Goal: Find specific page/section: Find specific page/section

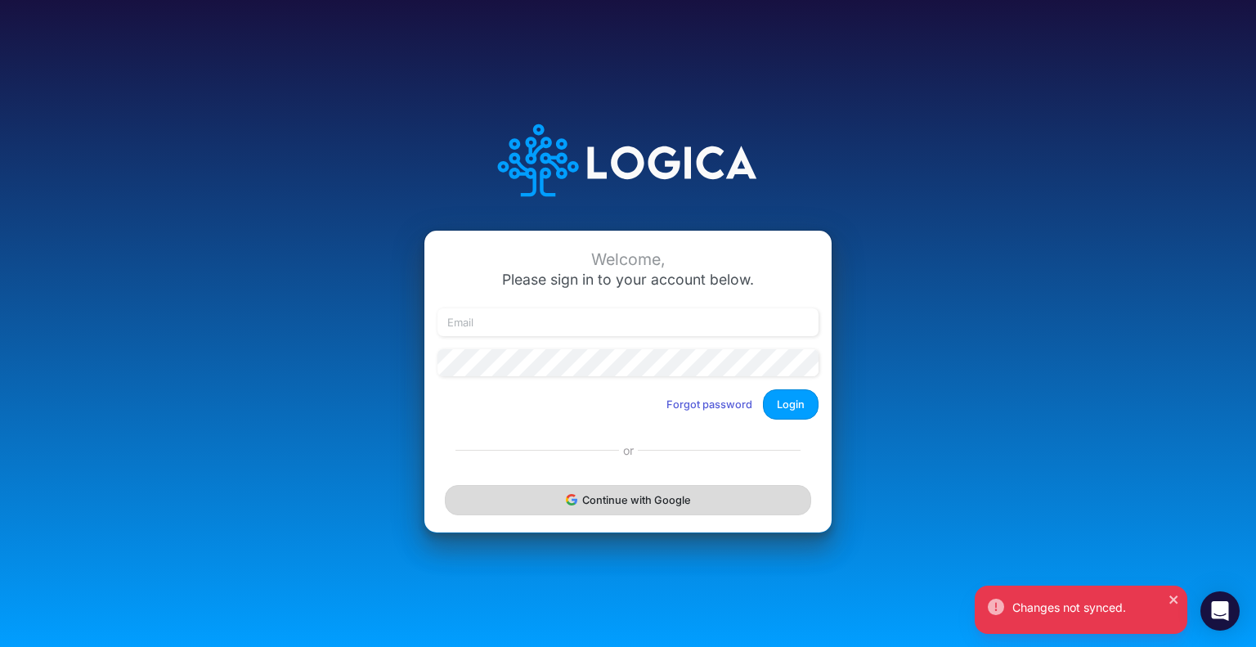
click at [537, 491] on button "Continue with Google" at bounding box center [628, 500] width 366 height 30
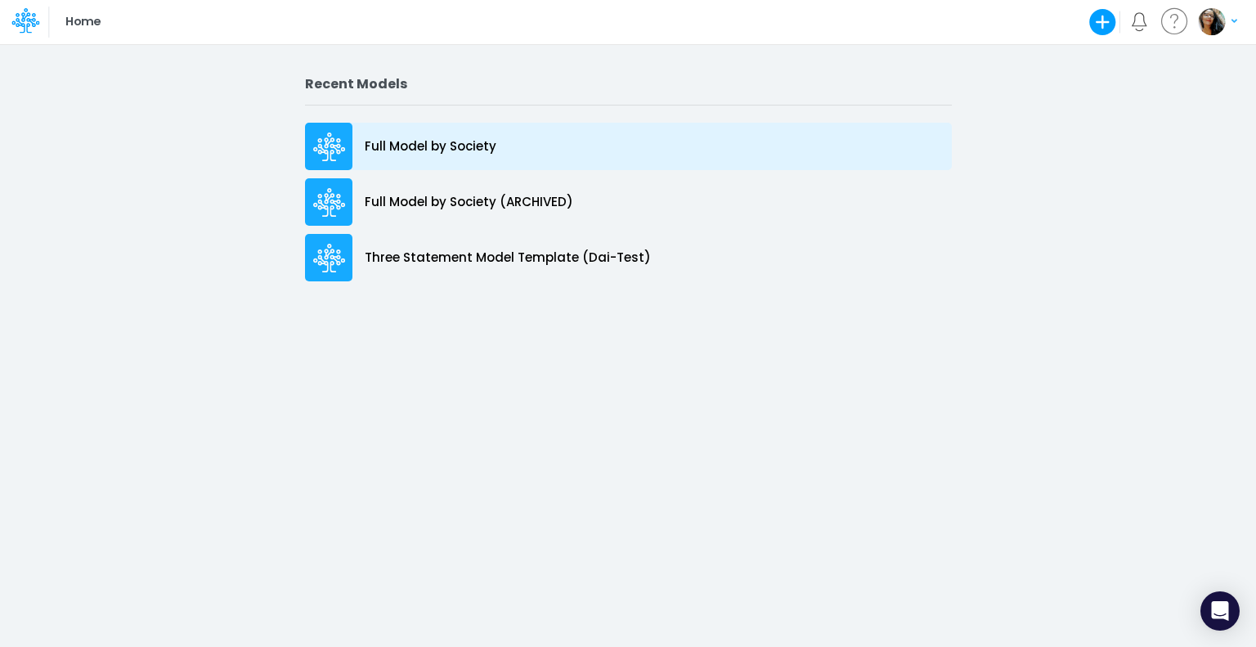
click at [445, 138] on p "Full Model by Society" at bounding box center [431, 146] width 132 height 19
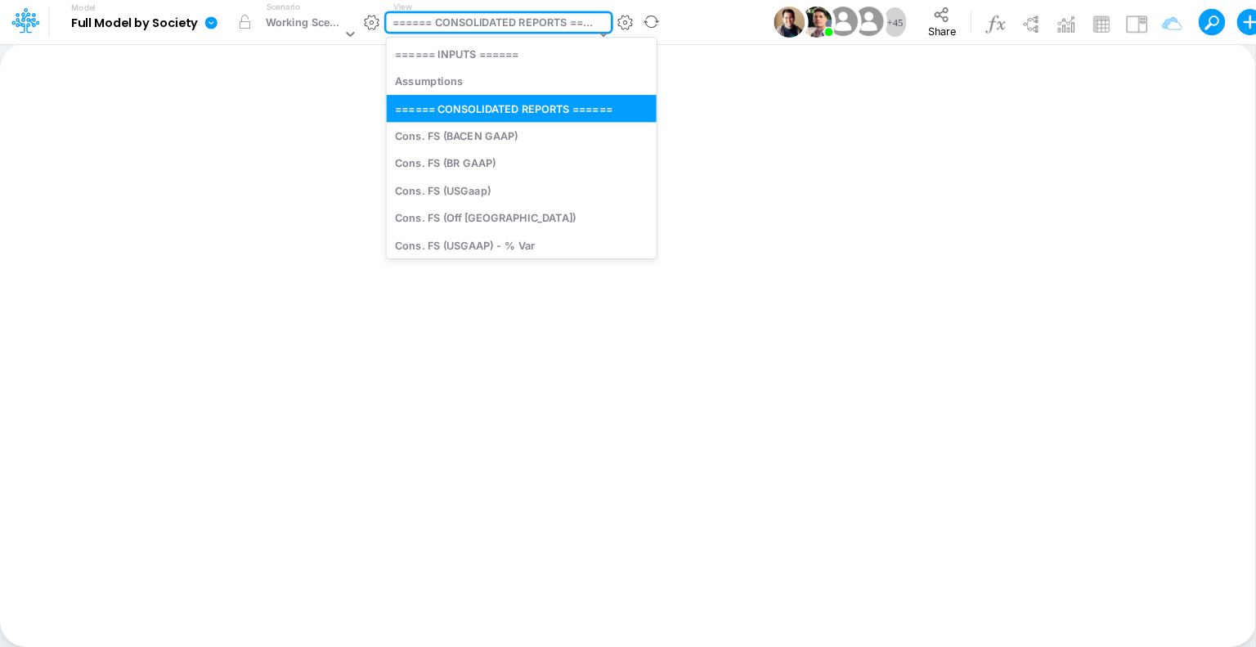
click at [473, 27] on div "====== CONSOLIDATED REPORTS ======" at bounding box center [494, 24] width 203 height 19
type input "fs"
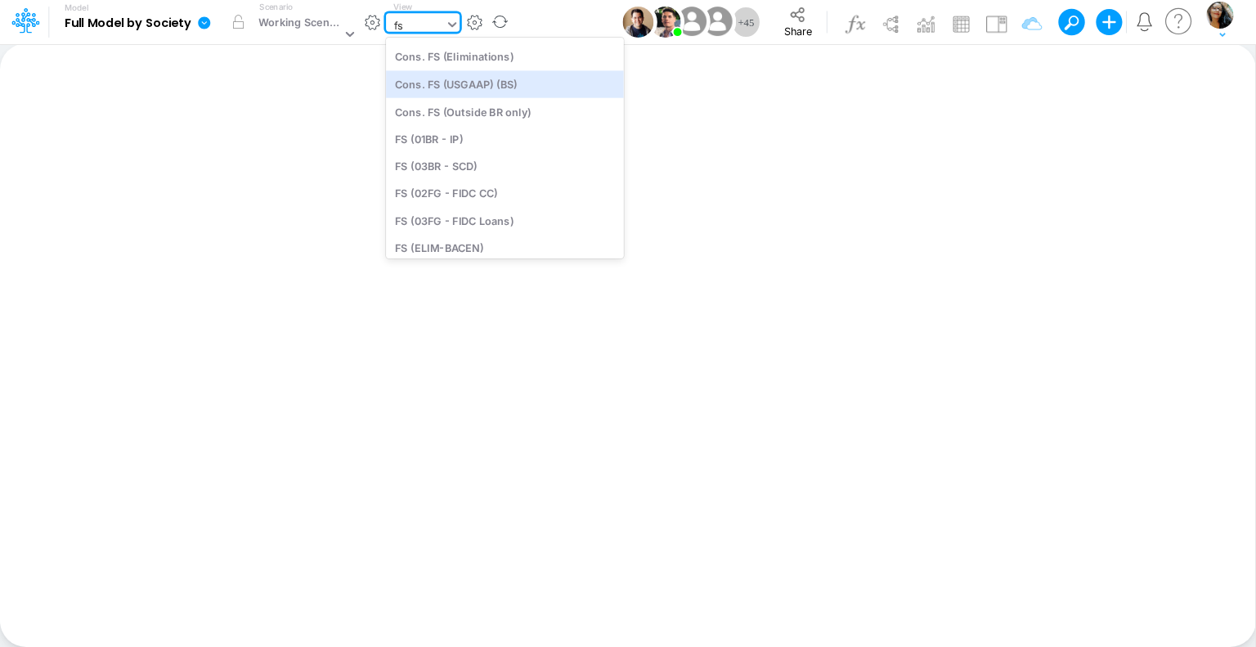
scroll to position [183, 0]
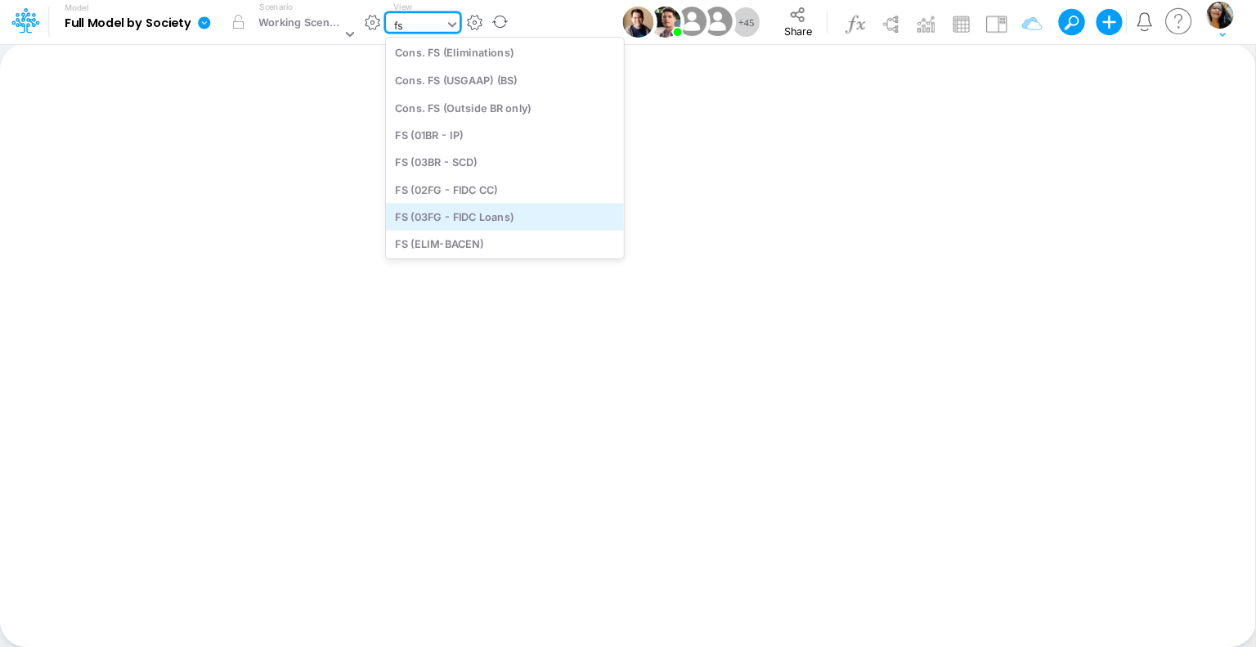
click at [506, 214] on div "FS (03FG - FIDC Loans)" at bounding box center [506, 216] width 238 height 27
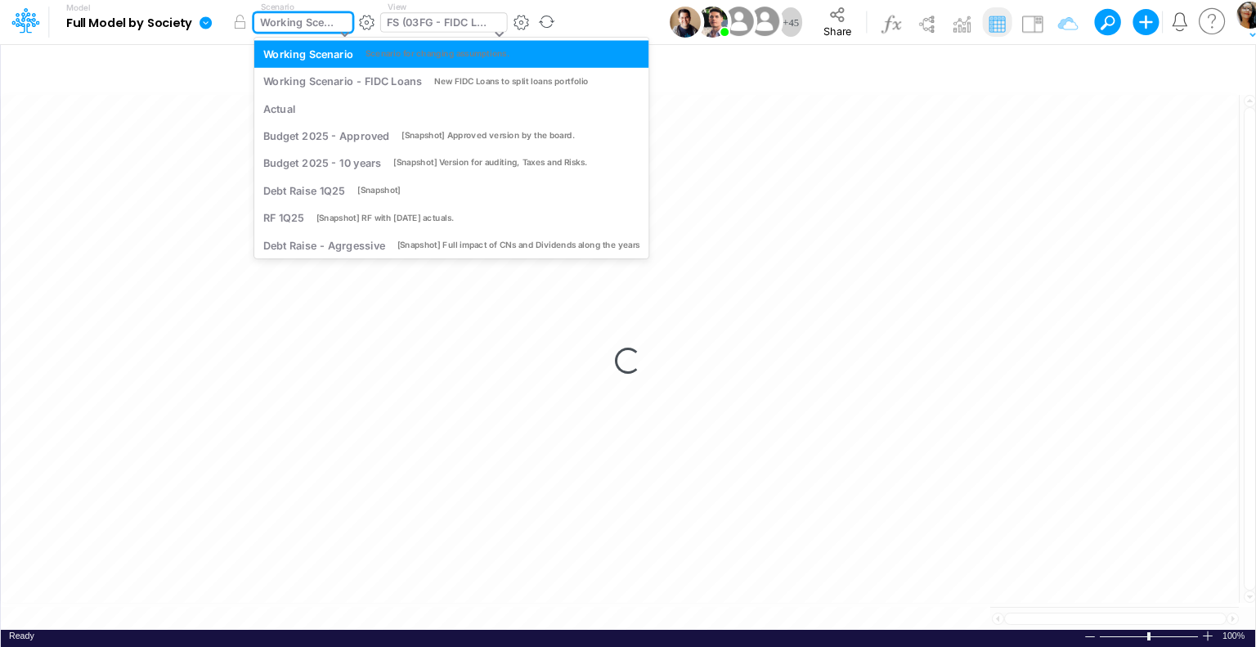
click at [341, 29] on icon at bounding box center [345, 33] width 15 height 15
click at [368, 79] on div "Working Scenario - FIDC Loans" at bounding box center [342, 82] width 159 height 16
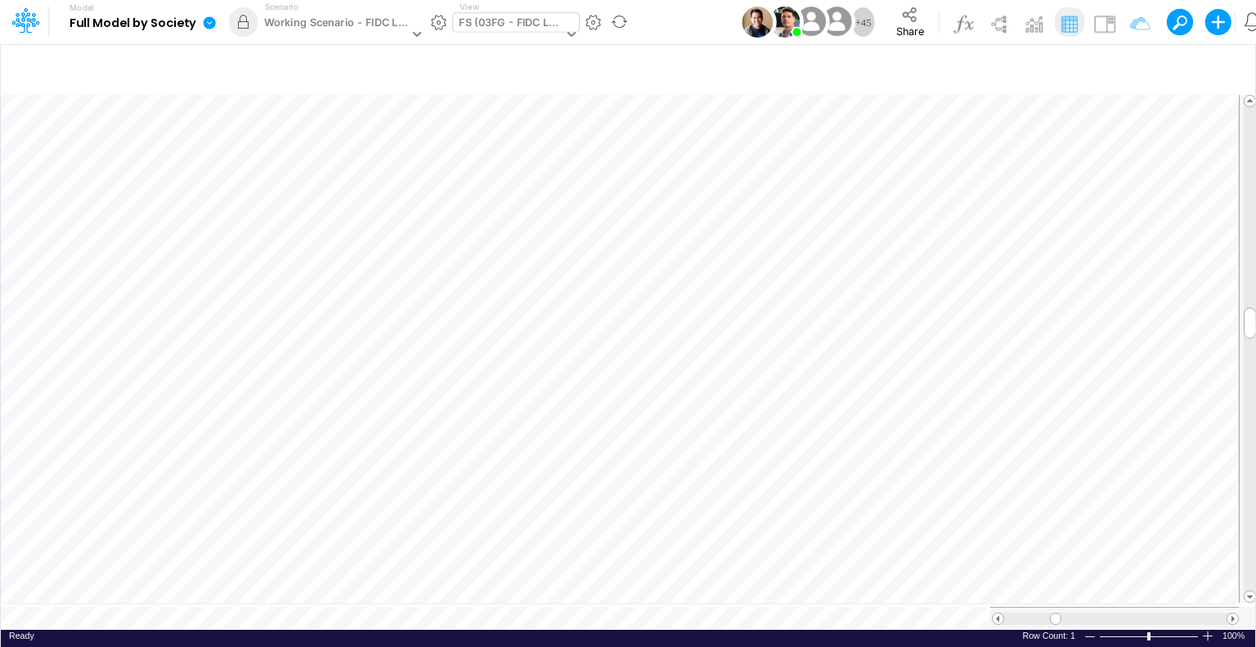
scroll to position [7, 2]
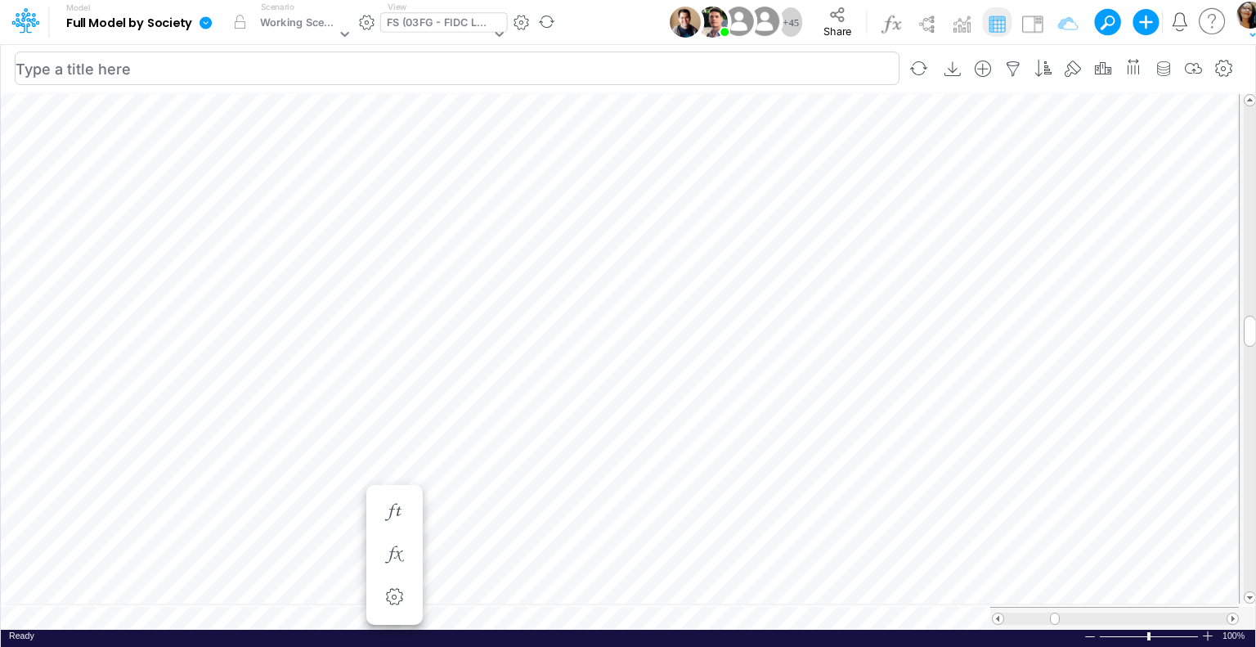
scroll to position [7, 2]
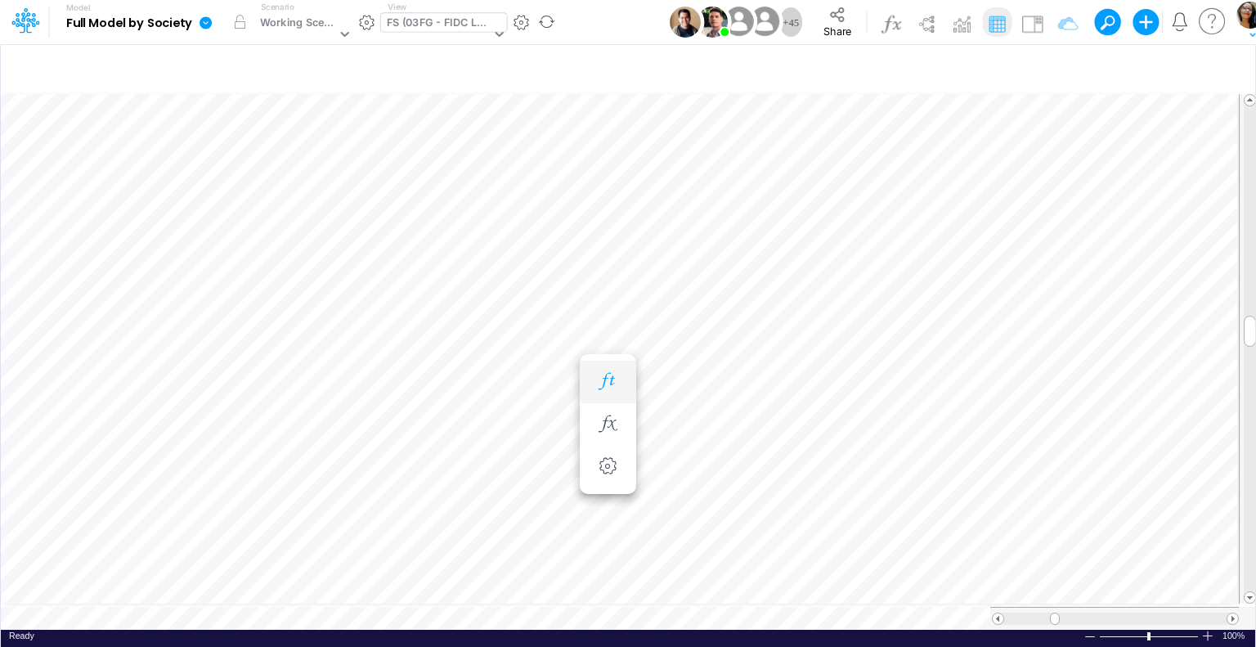
scroll to position [7, 2]
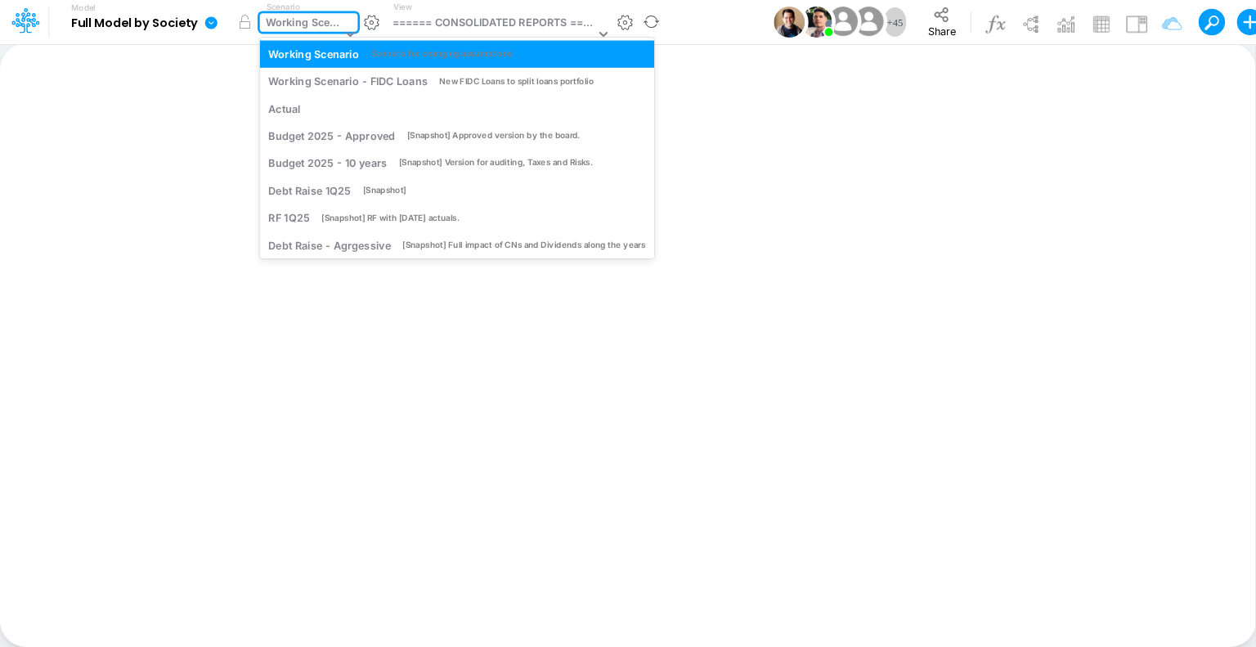
click at [312, 21] on div "Working Scenario" at bounding box center [304, 24] width 76 height 19
click at [384, 84] on div "Working Scenario - FIDC Loans" at bounding box center [347, 82] width 159 height 16
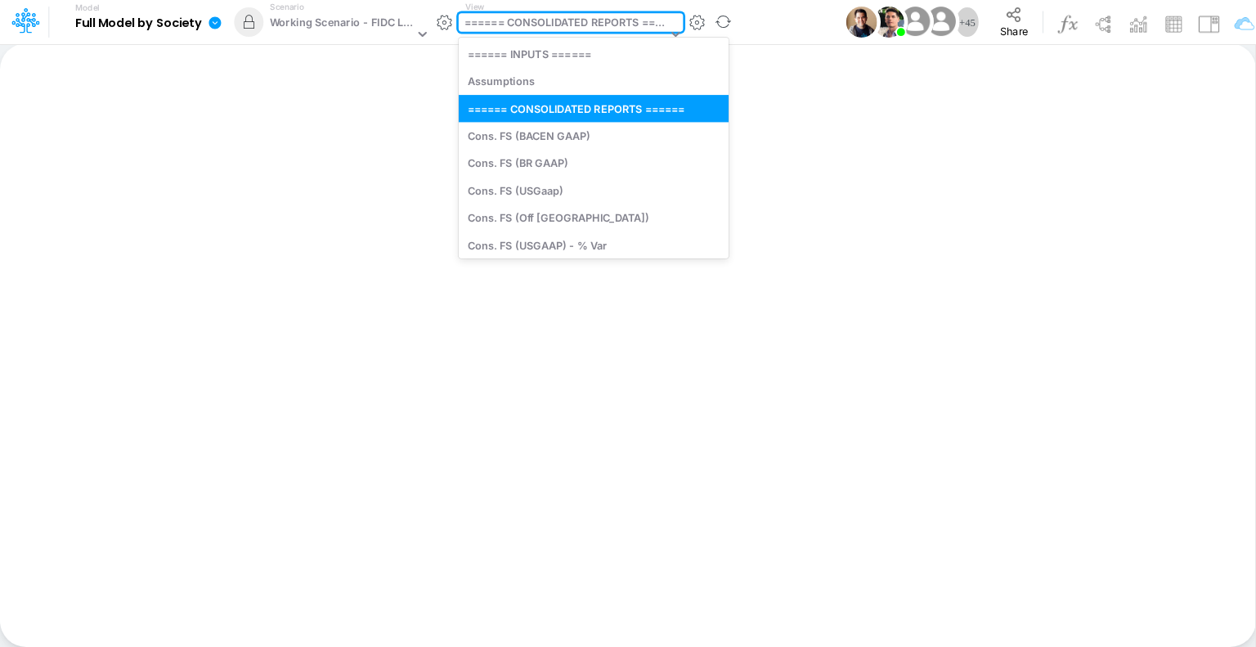
click at [566, 21] on div "====== CONSOLIDATED REPORTS ======" at bounding box center [566, 24] width 203 height 19
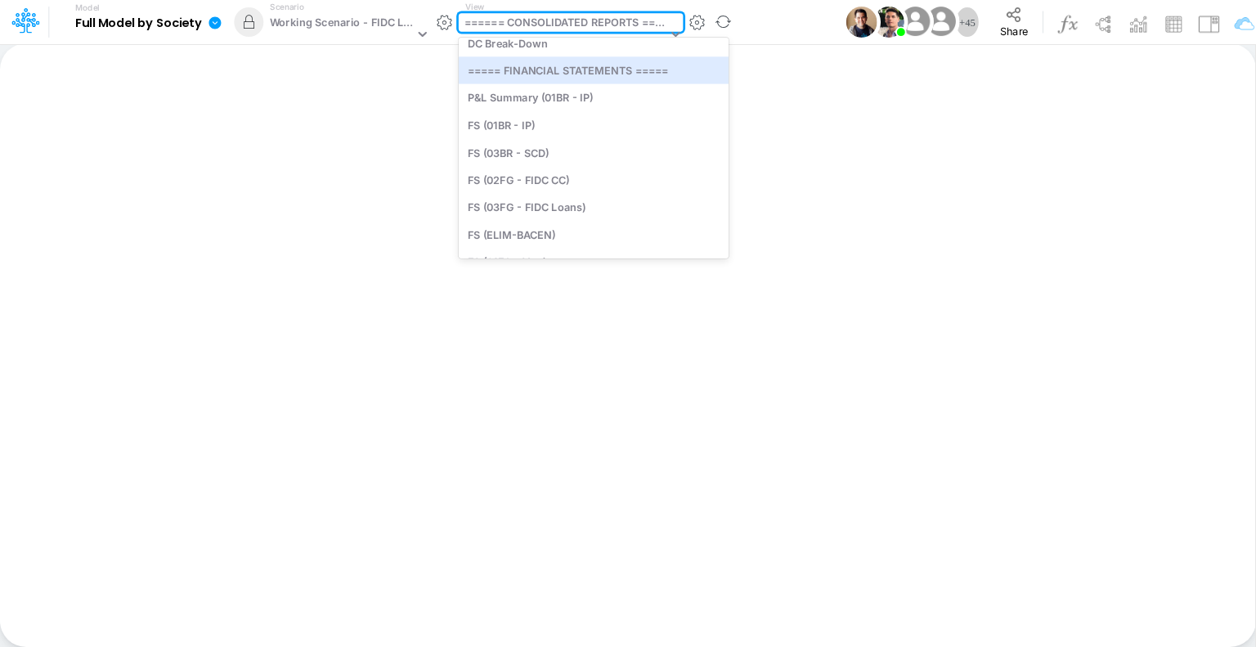
scroll to position [383, 0]
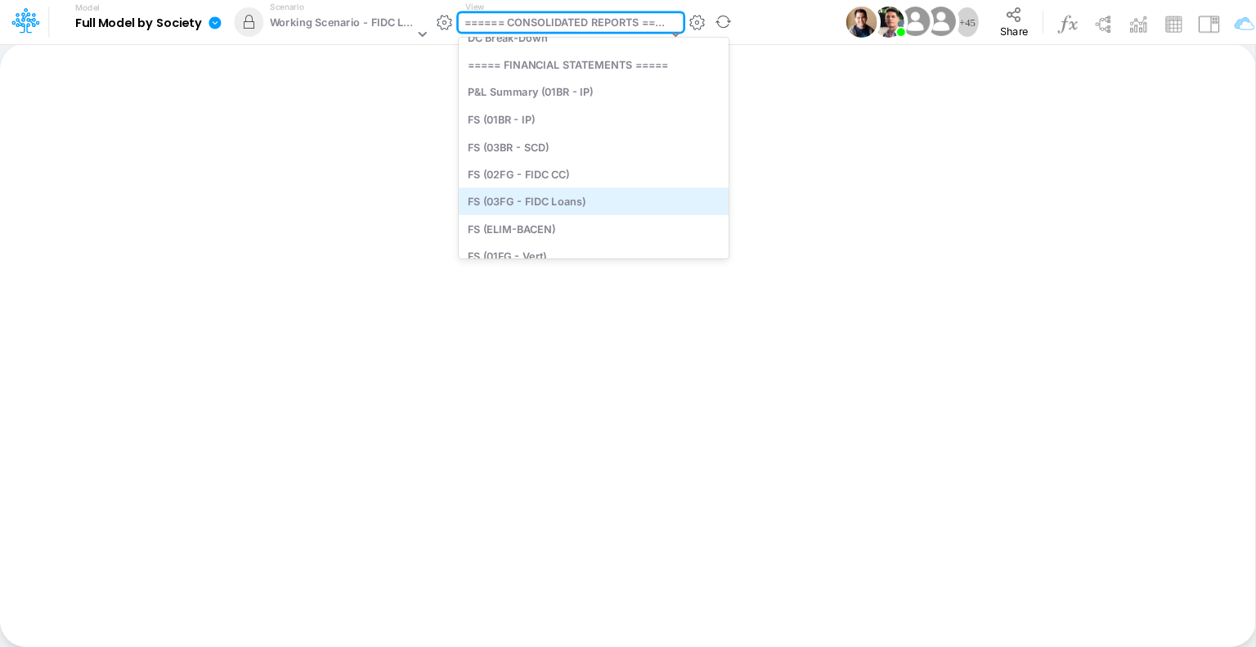
click at [564, 197] on div "FS (03FG - FIDC Loans)" at bounding box center [594, 200] width 270 height 27
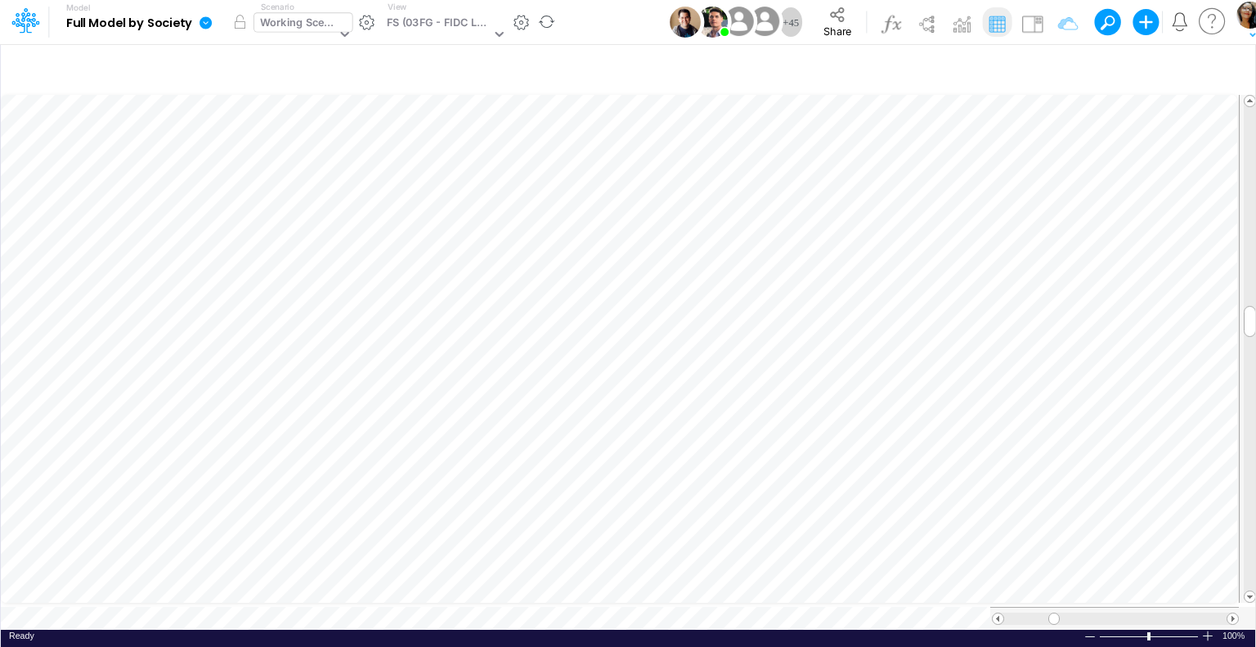
click at [300, 29] on div "Working Scenario" at bounding box center [298, 24] width 76 height 19
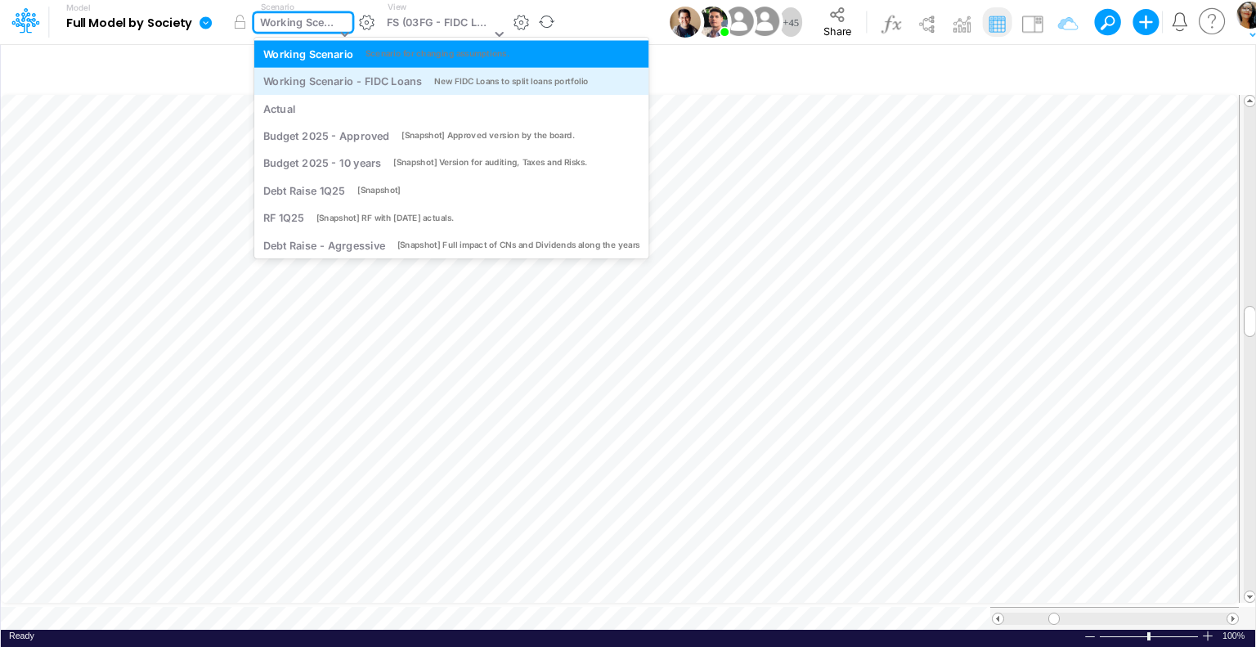
click at [365, 76] on div "Working Scenario - FIDC Loans" at bounding box center [342, 82] width 159 height 16
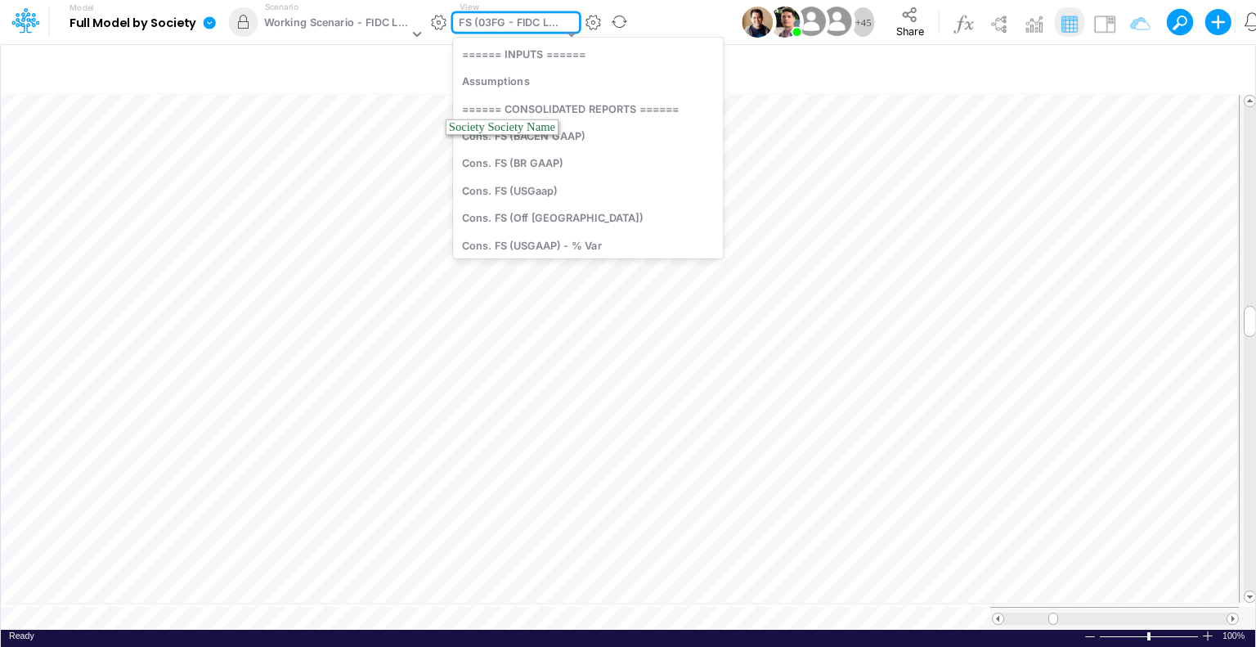
click at [504, 29] on div "FS (03FG - FIDC Loans)" at bounding box center [511, 24] width 104 height 19
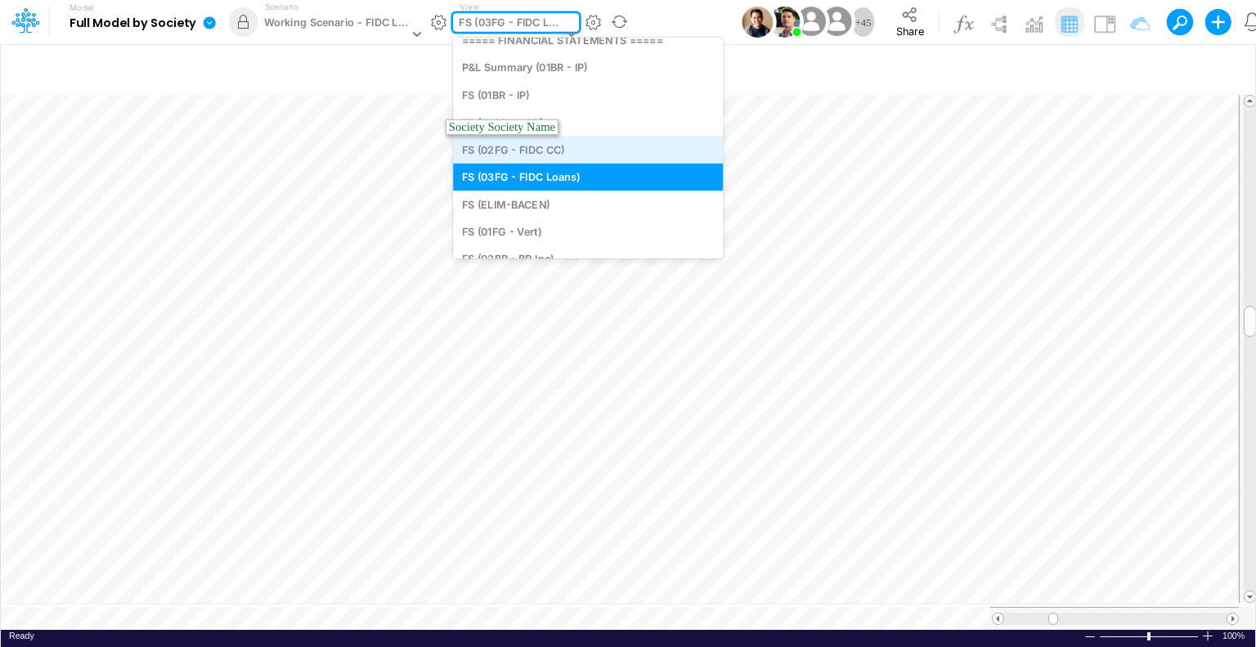
scroll to position [411, 0]
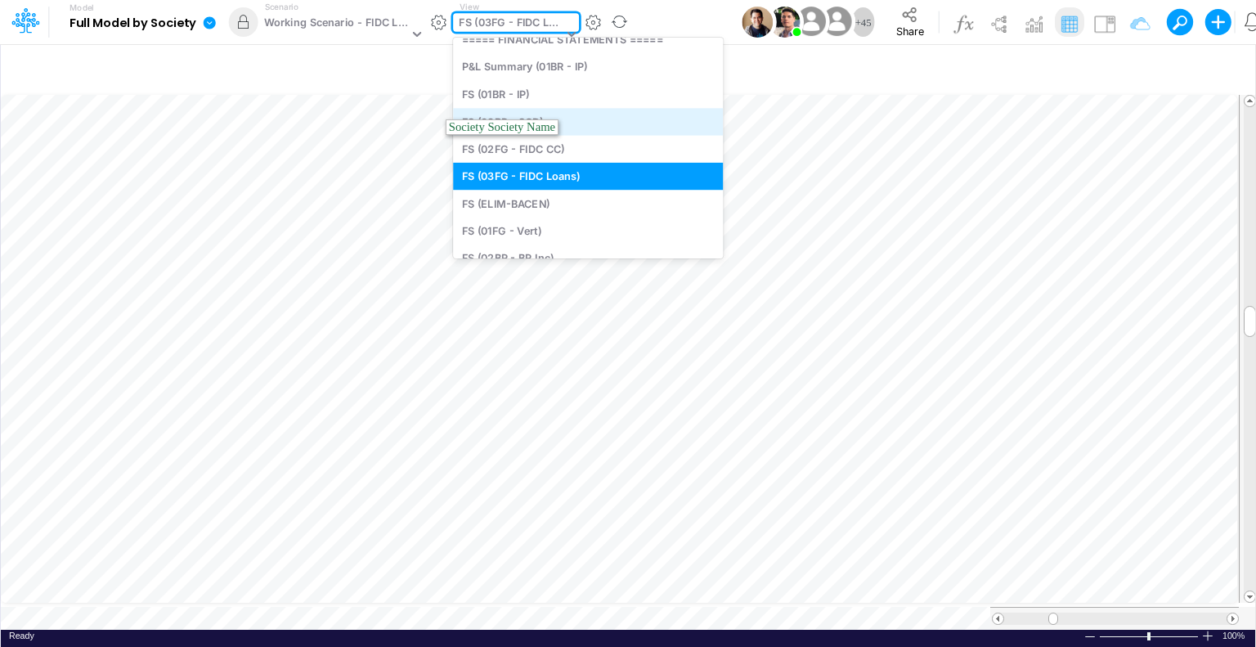
click at [574, 118] on div "FS (03BR - SCD)" at bounding box center [588, 121] width 270 height 27
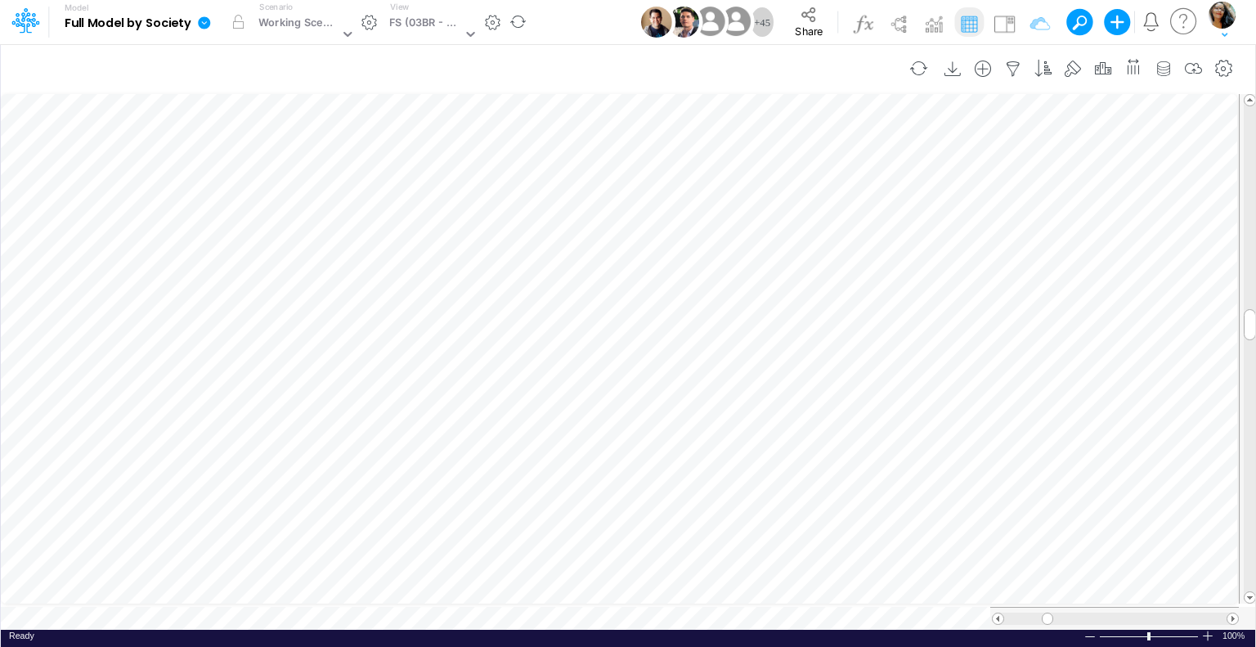
scroll to position [7, 2]
click at [325, 28] on div "Working Scenario" at bounding box center [298, 24] width 80 height 19
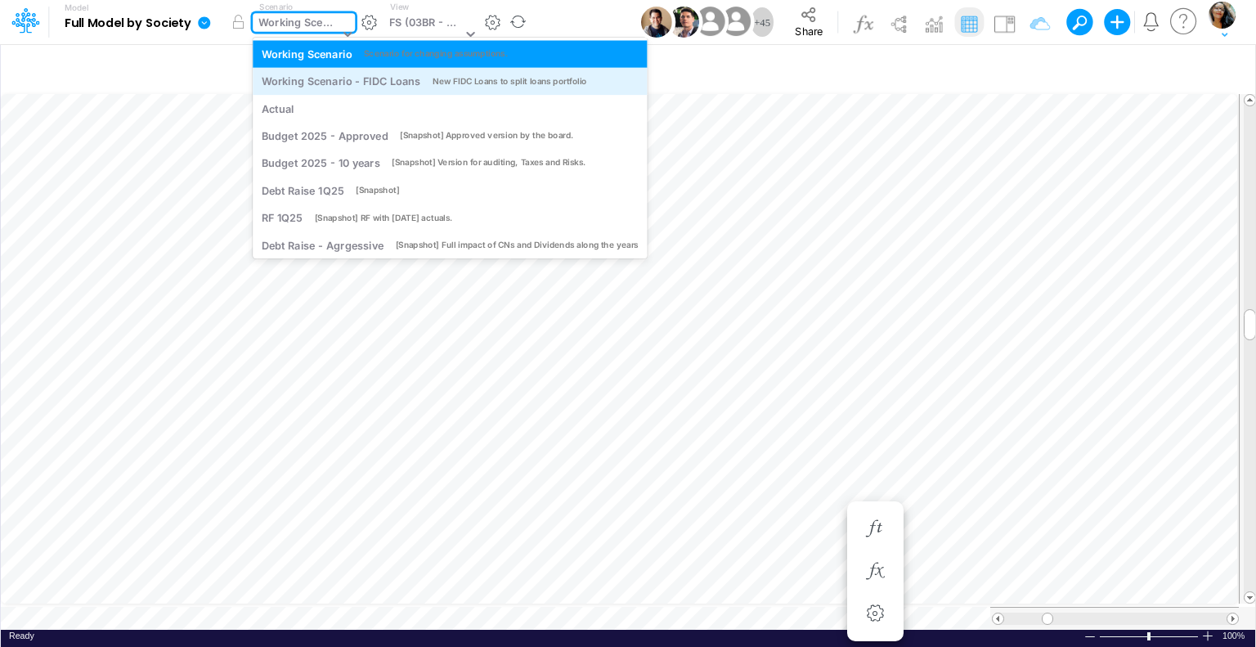
click at [366, 83] on div "Working Scenario - FIDC Loans" at bounding box center [341, 82] width 159 height 16
